Goal: Task Accomplishment & Management: Complete application form

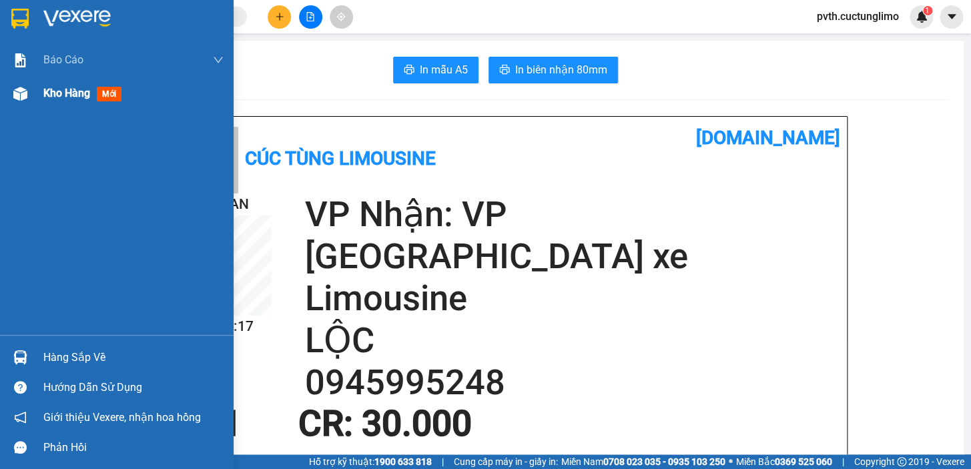
click at [73, 90] on span "Kho hàng" at bounding box center [66, 93] width 47 height 13
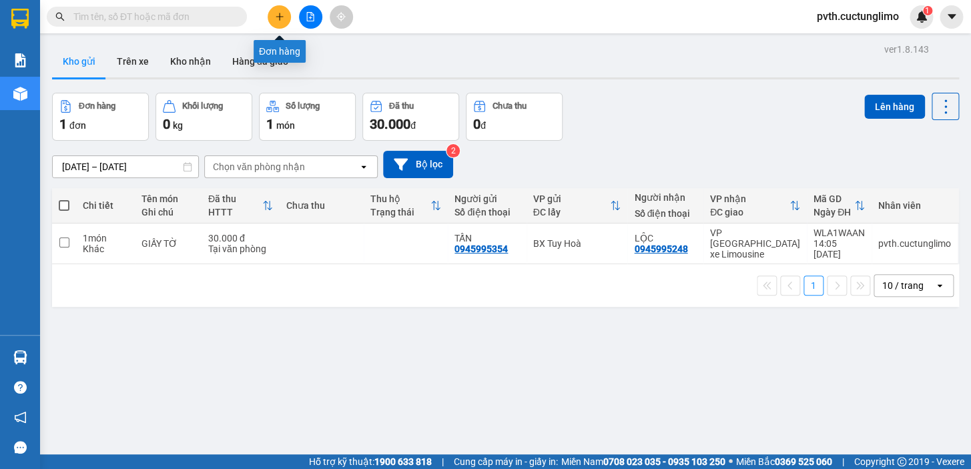
click at [283, 10] on button at bounding box center [278, 16] width 23 height 23
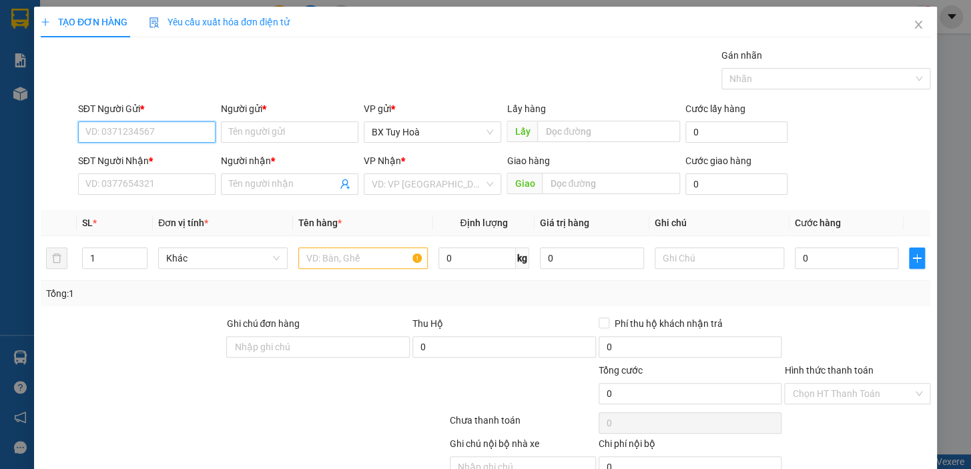
click at [176, 132] on input "SĐT Người Gửi *" at bounding box center [146, 131] width 137 height 21
type input "0988079368"
click at [254, 131] on input "Người gửi *" at bounding box center [289, 131] width 137 height 21
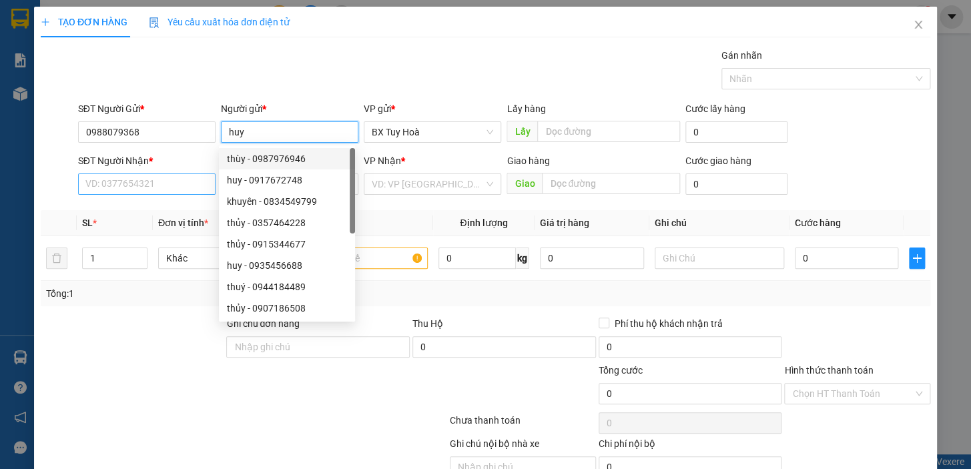
type input "huy"
click at [193, 187] on input "SĐT Người Nhận *" at bounding box center [146, 183] width 137 height 21
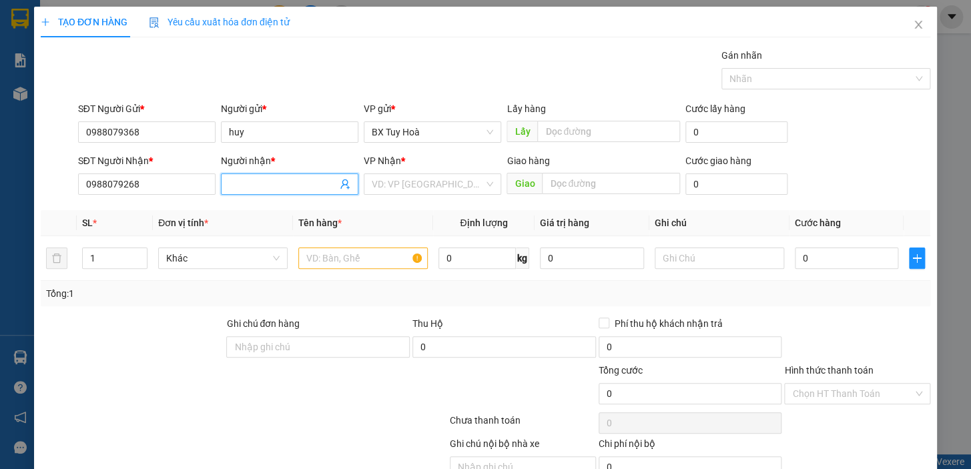
click at [247, 181] on input "Người nhận *" at bounding box center [283, 184] width 108 height 15
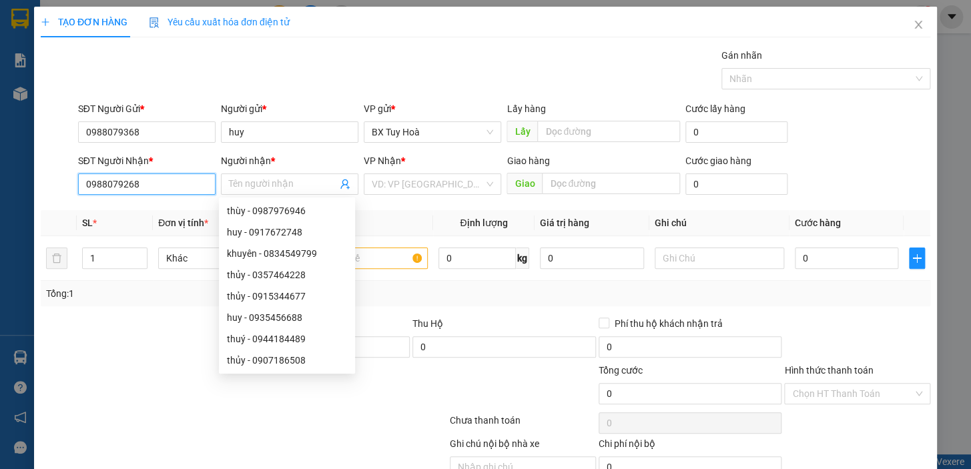
drag, startPoint x: 113, startPoint y: 179, endPoint x: 0, endPoint y: 190, distance: 113.9
click at [0, 190] on div "TẠO ĐƠN HÀNG Yêu cầu xuất hóa đơn điện tử Transit Pickup Surcharge Ids Transit …" at bounding box center [485, 234] width 971 height 469
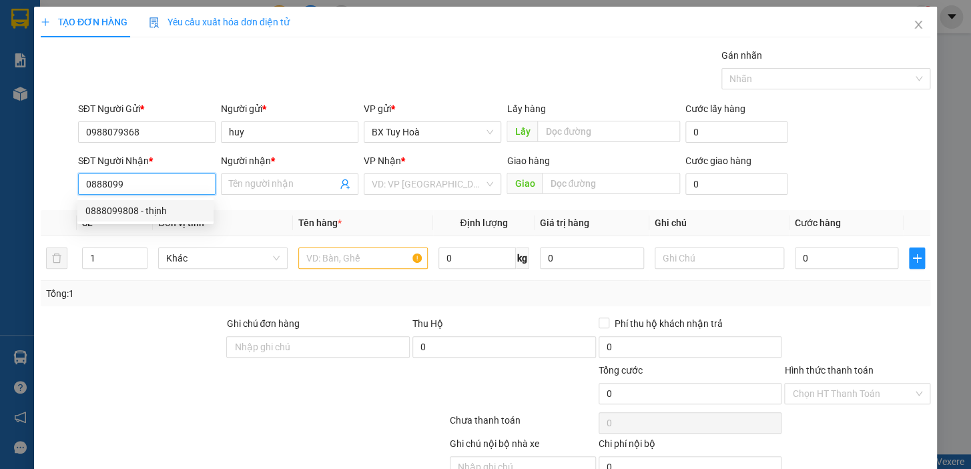
click at [117, 209] on div "0888099808 - thịnh" at bounding box center [145, 210] width 120 height 15
type input "0888099808"
type input "thịnh"
type input "70.000"
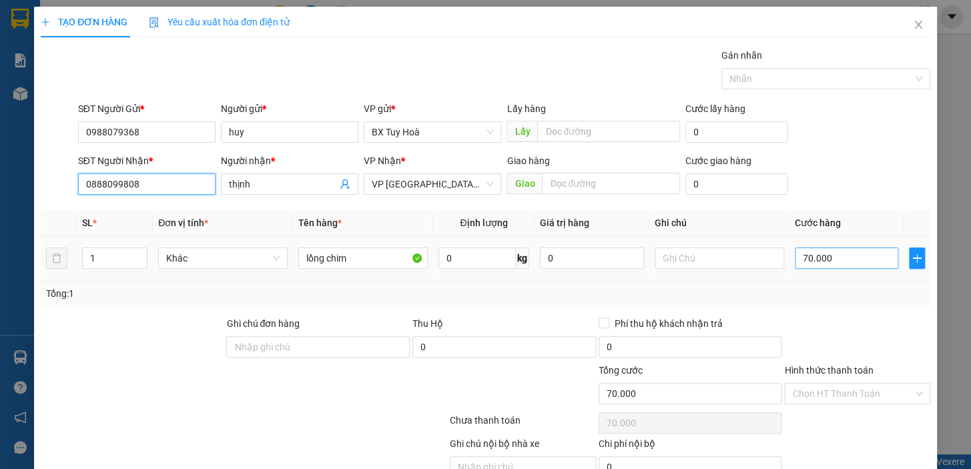
type input "0888099808"
drag, startPoint x: 852, startPoint y: 264, endPoint x: 852, endPoint y: 254, distance: 10.0
click at [852, 262] on input "70.000" at bounding box center [846, 257] width 104 height 21
type input "1"
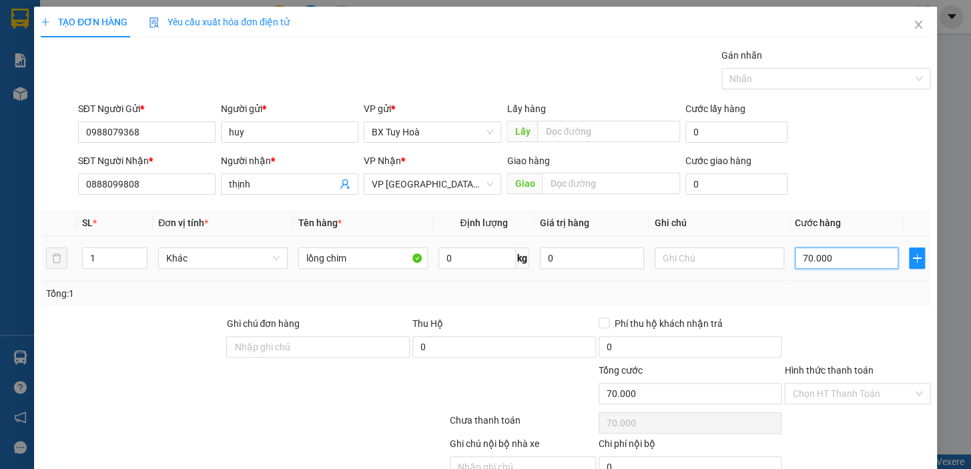
type input "1"
type input "10"
type input "100"
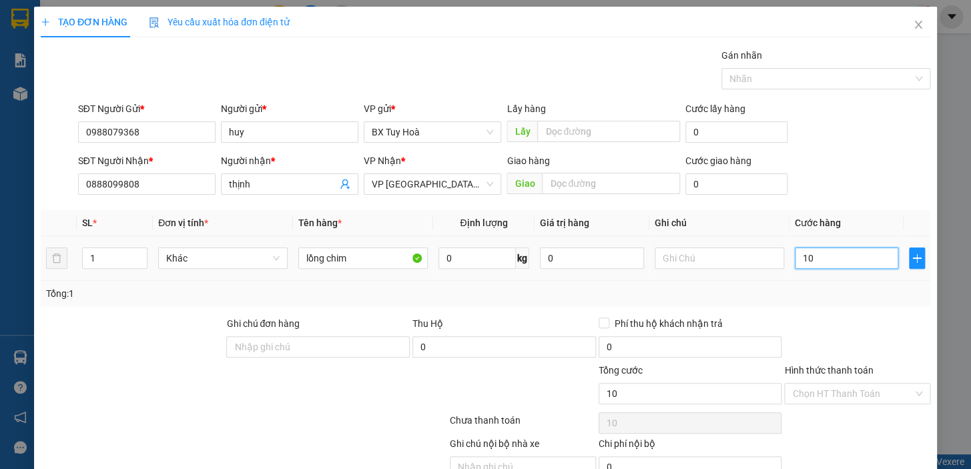
type input "100"
type input "1.000"
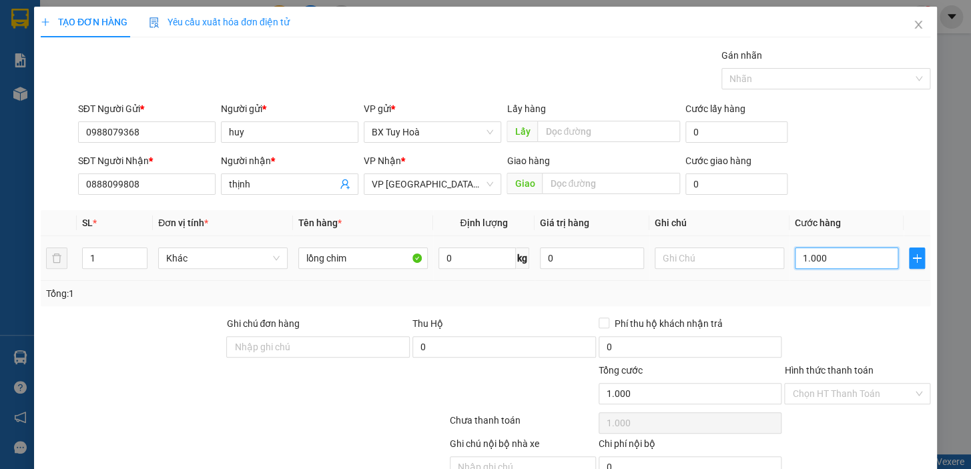
type input "10.000"
type input "100.000"
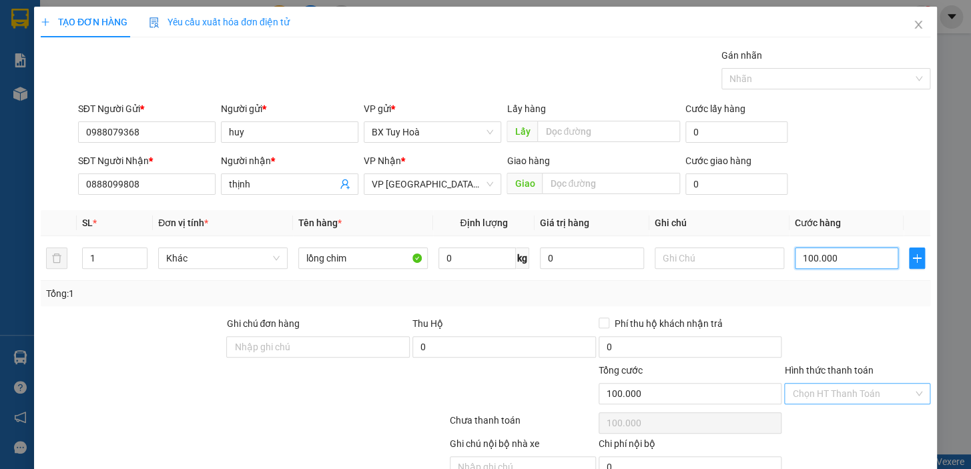
type input "100.000"
click at [803, 398] on input "Hình thức thanh toán" at bounding box center [852, 394] width 121 height 20
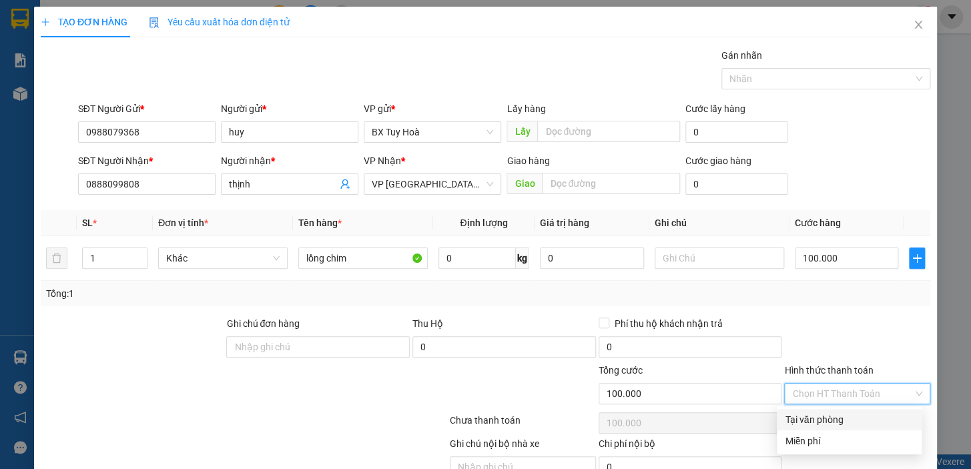
click at [810, 416] on div "Tại văn phòng" at bounding box center [848, 419] width 129 height 15
type input "0"
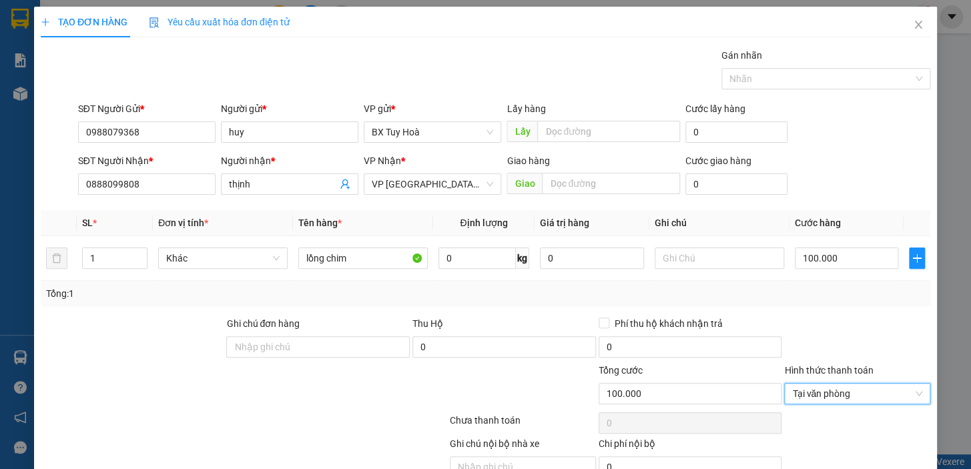
scroll to position [65, 0]
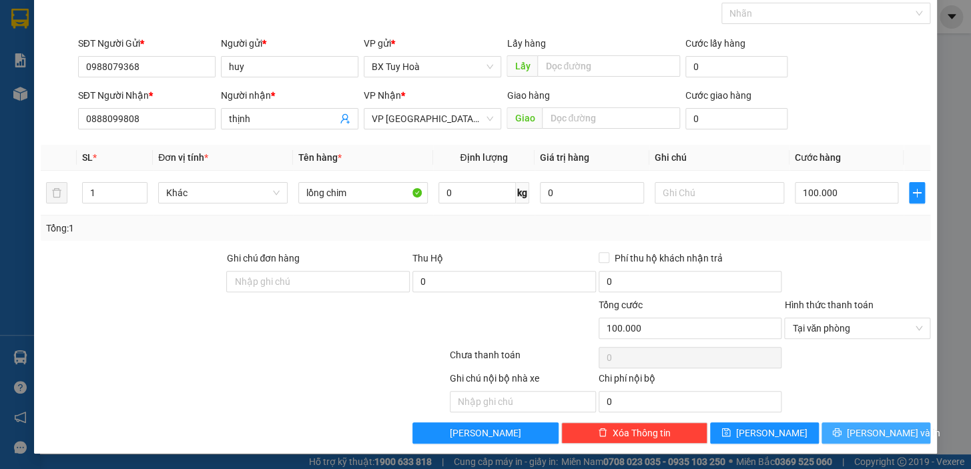
click at [824, 432] on button "[PERSON_NAME] và In" at bounding box center [875, 432] width 109 height 21
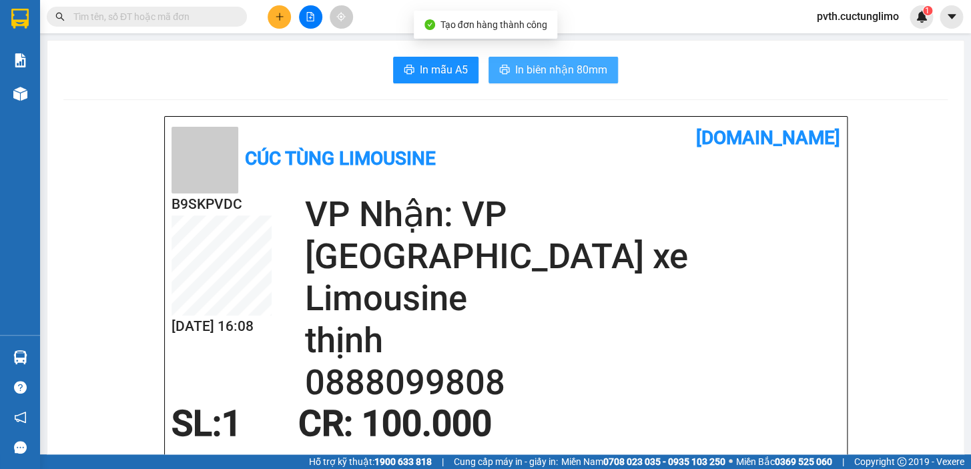
click at [532, 67] on span "In biên nhận 80mm" at bounding box center [561, 69] width 92 height 17
click at [571, 67] on span "In biên nhận 80mm" at bounding box center [561, 69] width 92 height 17
